Goal: Answer question/provide support: Share knowledge or assist other users

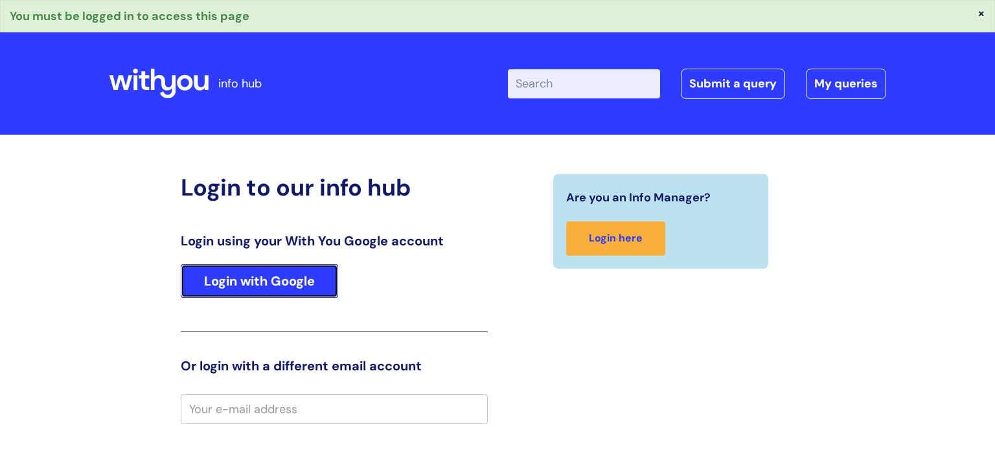
click at [325, 284] on link "Login with Google" at bounding box center [259, 281] width 157 height 34
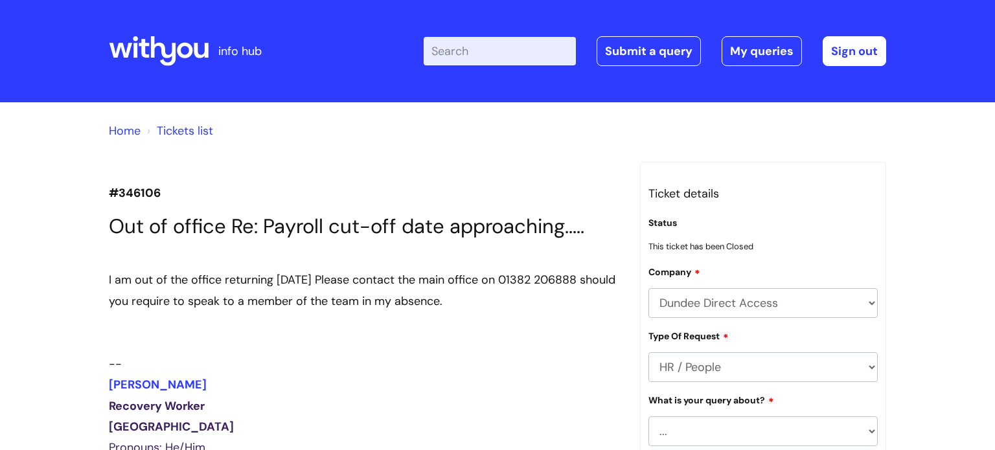
scroll to position [937, 0]
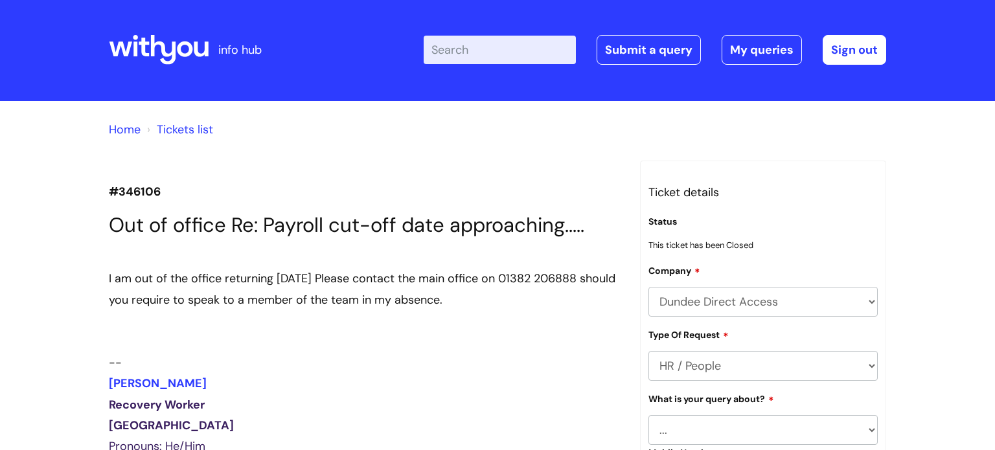
scroll to position [0, 0]
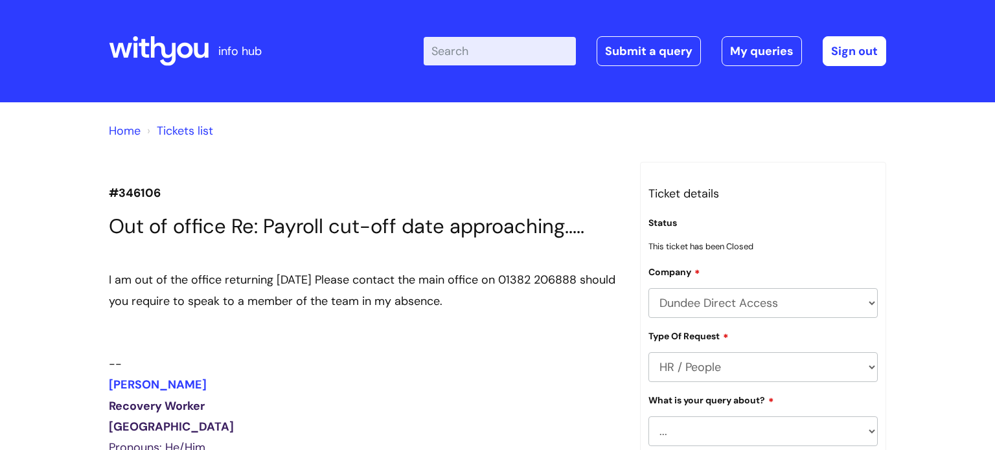
click at [138, 193] on p "#346106" at bounding box center [365, 193] width 512 height 21
click at [202, 133] on link "Tickets list" at bounding box center [185, 131] width 56 height 16
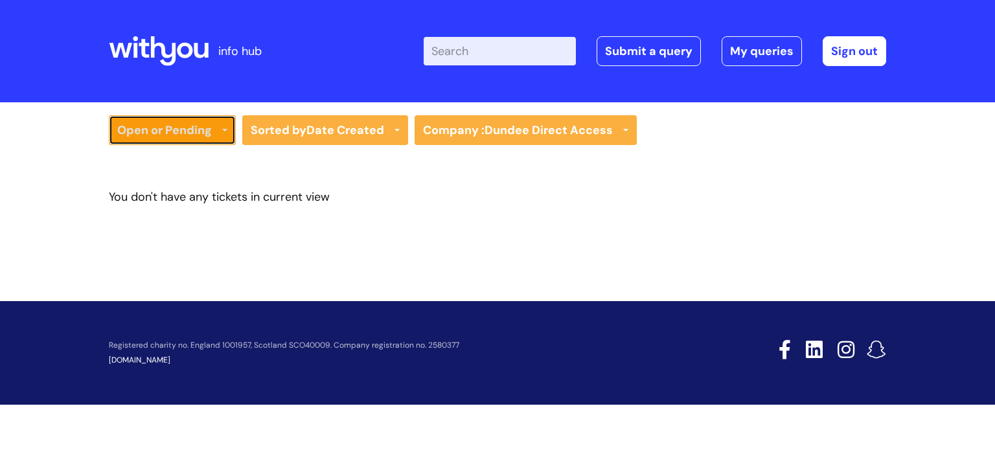
click at [225, 133] on icon at bounding box center [224, 131] width 5 height 5
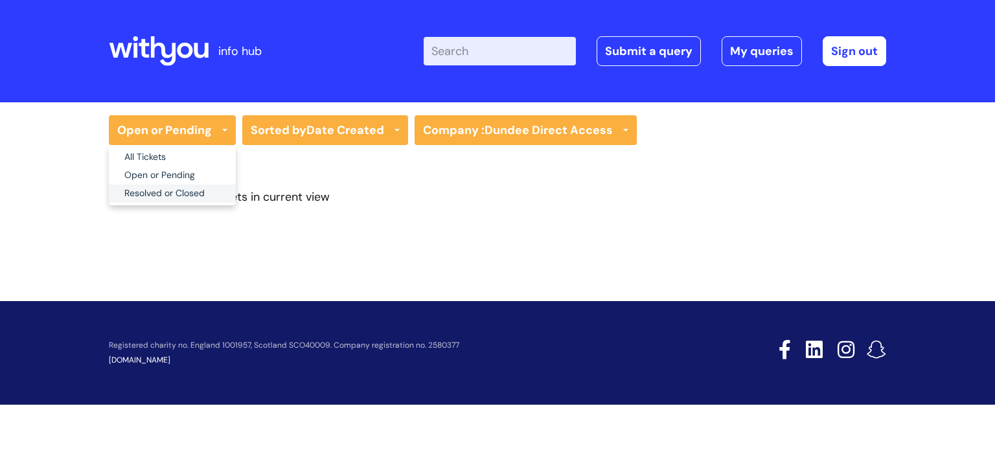
click at [200, 189] on link "Resolved or Closed" at bounding box center [172, 194] width 127 height 18
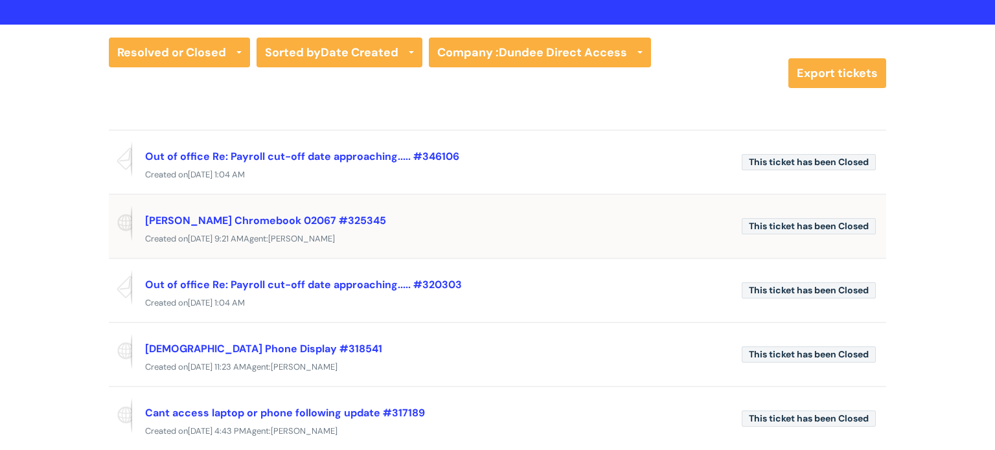
scroll to position [78, 0]
click at [765, 156] on span "This ticket has been Closed" at bounding box center [809, 162] width 134 height 16
